Goal: Navigation & Orientation: Understand site structure

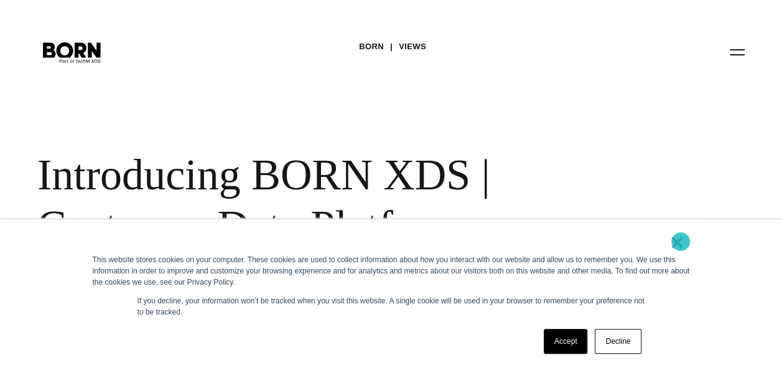
click at [680, 241] on link "×" at bounding box center [677, 241] width 15 height 11
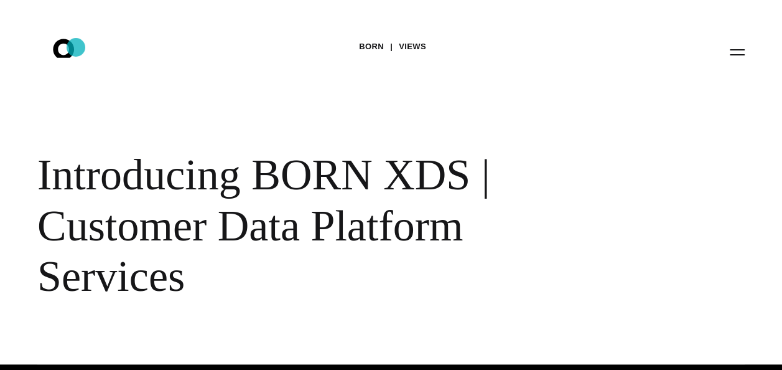
click at [76, 47] on icon ".st0{display:none;} .st1{display:inline;} .st2{font-family:'HelveticaNeue-Mediu…" at bounding box center [72, 51] width 80 height 32
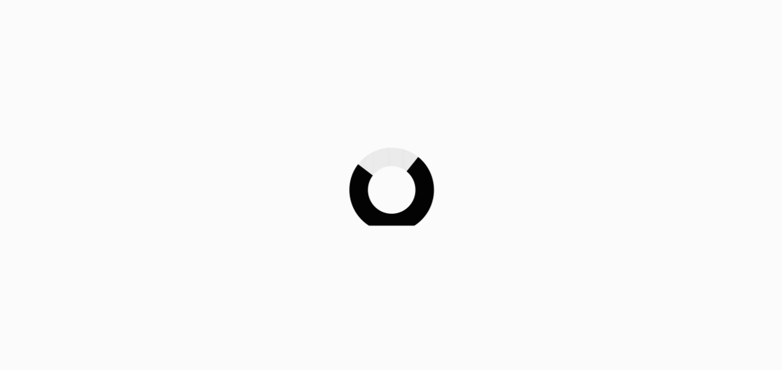
drag, startPoint x: 0, startPoint y: 0, endPoint x: 402, endPoint y: 132, distance: 423.0
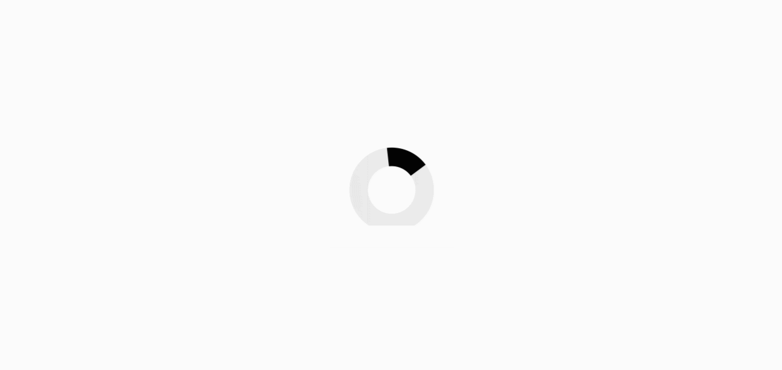
click at [402, 132] on img at bounding box center [391, 185] width 124 height 124
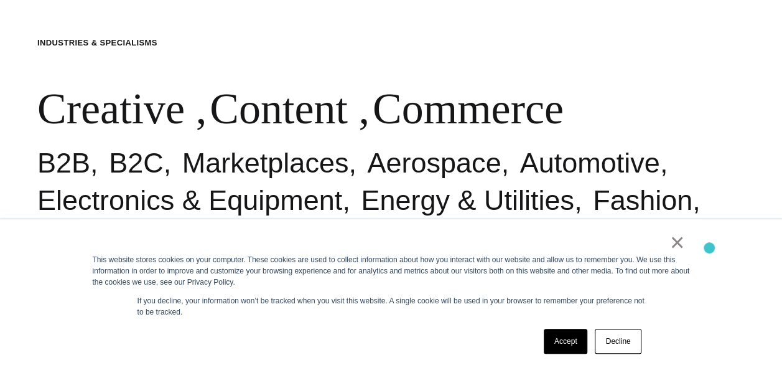
scroll to position [373, 0]
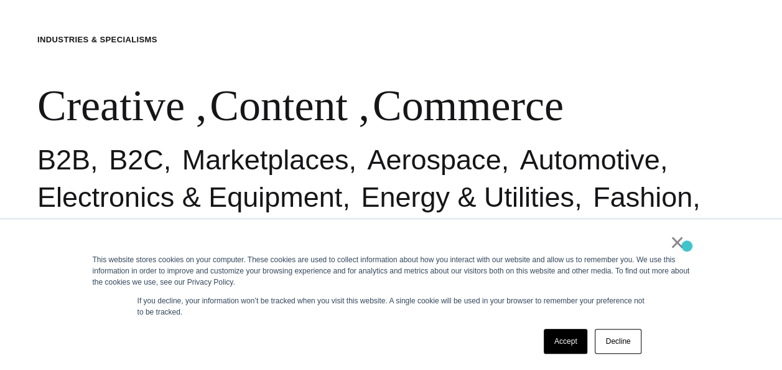
click at [687, 246] on div "× This website stores cookies on your computer. These cookies are used to colle…" at bounding box center [391, 294] width 622 height 151
click at [679, 241] on link "×" at bounding box center [677, 241] width 15 height 11
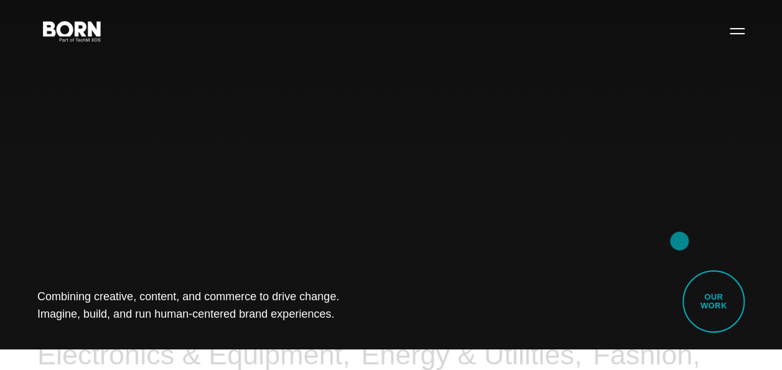
scroll to position [0, 0]
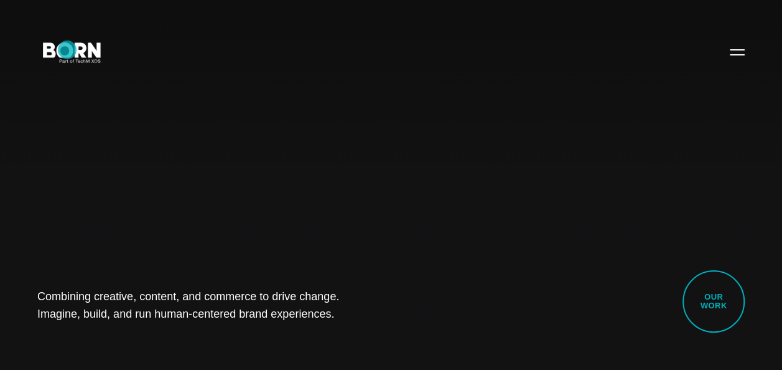
drag, startPoint x: 67, startPoint y: 50, endPoint x: 494, endPoint y: 175, distance: 444.9
click at [494, 175] on div "Combining creative, content, and commerce to drive change. Imagine, build, and …" at bounding box center [391, 185] width 782 height 370
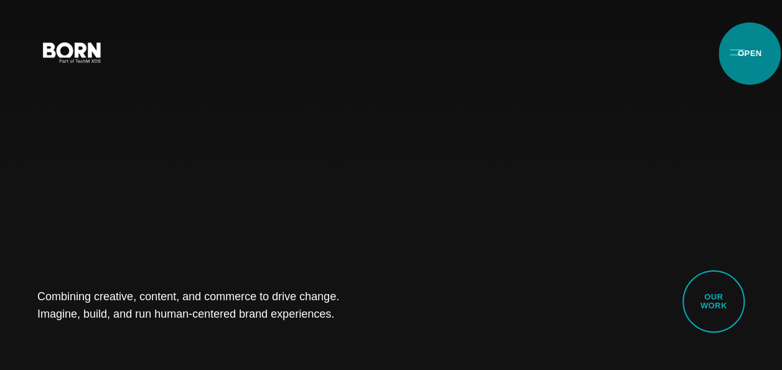
click at [750, 54] on button "Primary Menu" at bounding box center [737, 52] width 30 height 26
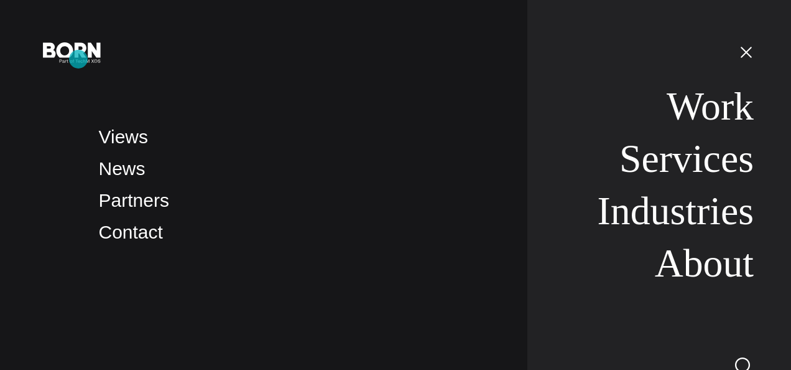
drag, startPoint x: 78, startPoint y: 59, endPoint x: 564, endPoint y: 167, distance: 497.1
click at [564, 167] on nav "Work Services Industries About" at bounding box center [641, 185] width 226 height 370
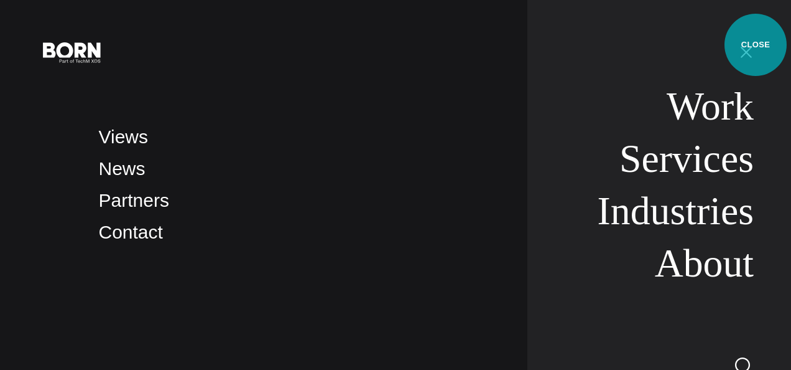
click at [758, 42] on button "Primary Menu" at bounding box center [747, 52] width 30 height 26
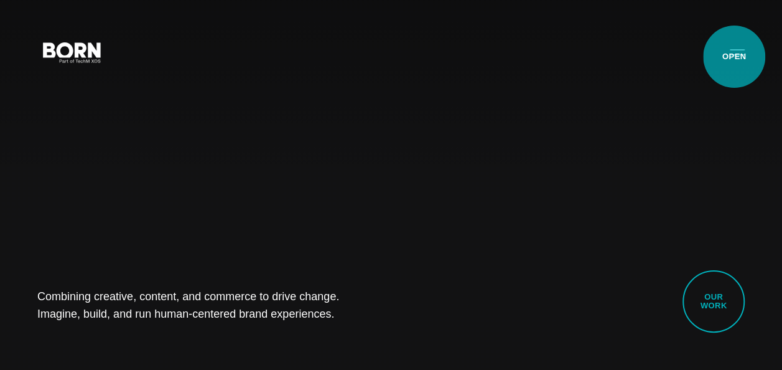
click at [734, 57] on button "Primary Menu" at bounding box center [737, 52] width 30 height 26
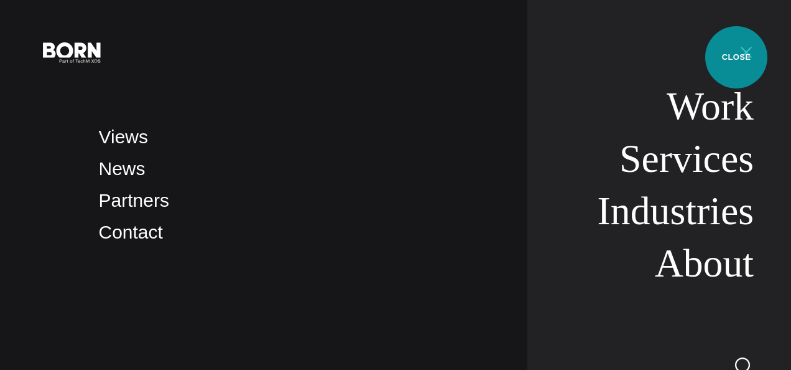
click at [737, 57] on button "Primary Menu" at bounding box center [747, 52] width 30 height 26
